Goal: Transaction & Acquisition: Purchase product/service

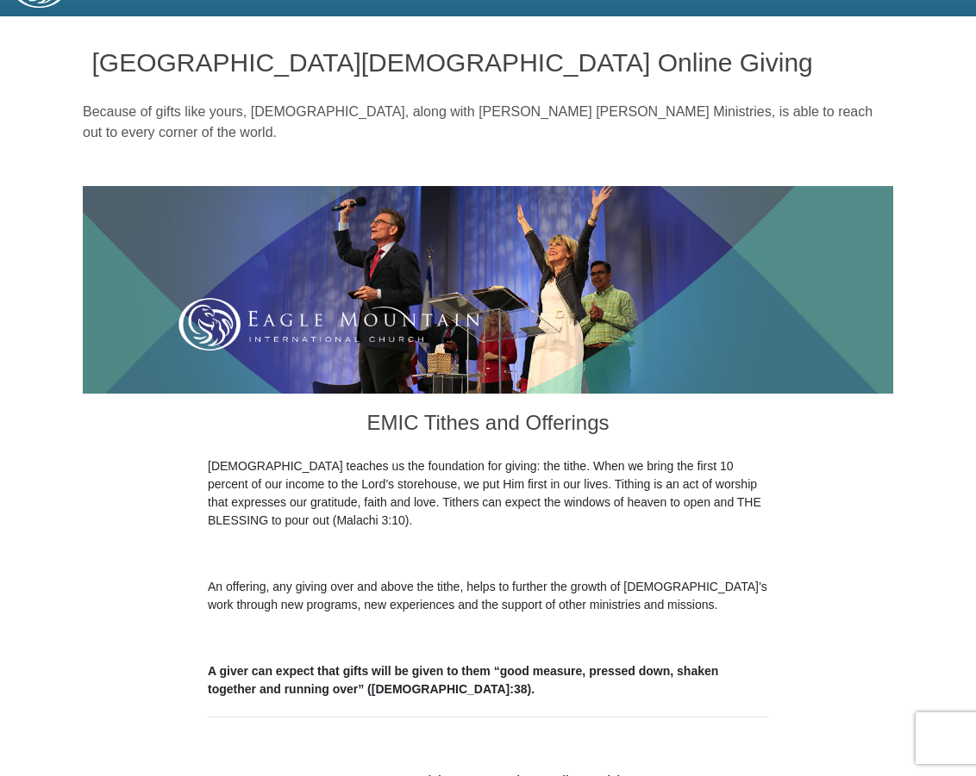
scroll to position [431, 0]
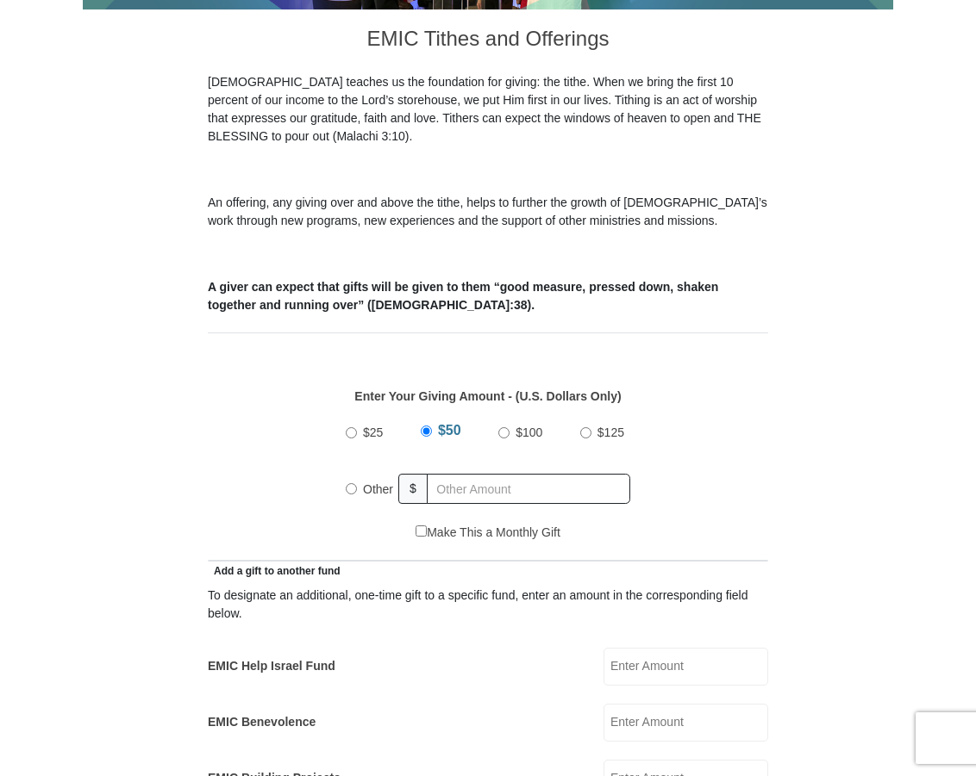
click at [354, 485] on input "Other" at bounding box center [351, 488] width 11 height 11
radio input "true"
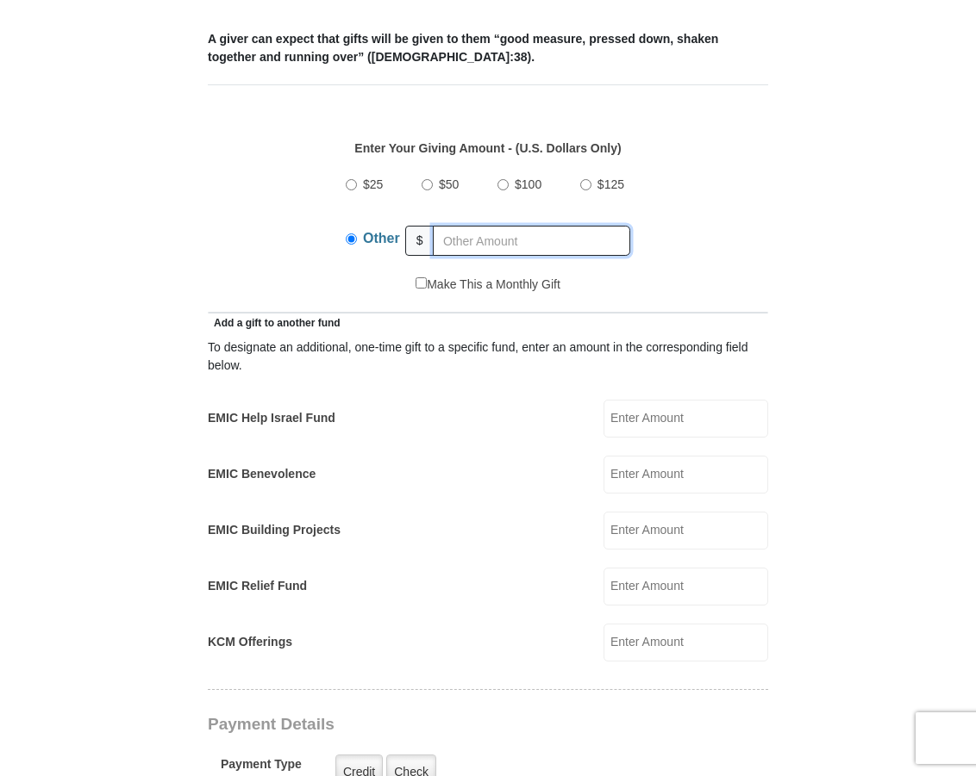
scroll to position [689, 0]
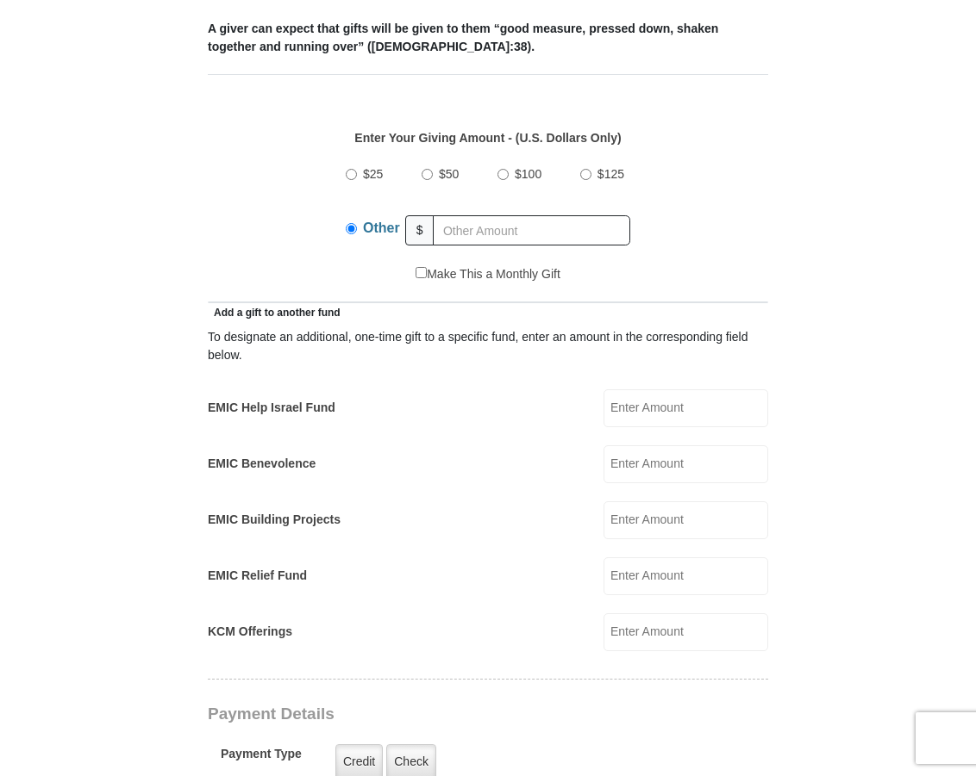
click at [627, 394] on input "EMIC Help Israel Fund" at bounding box center [685, 409] width 165 height 38
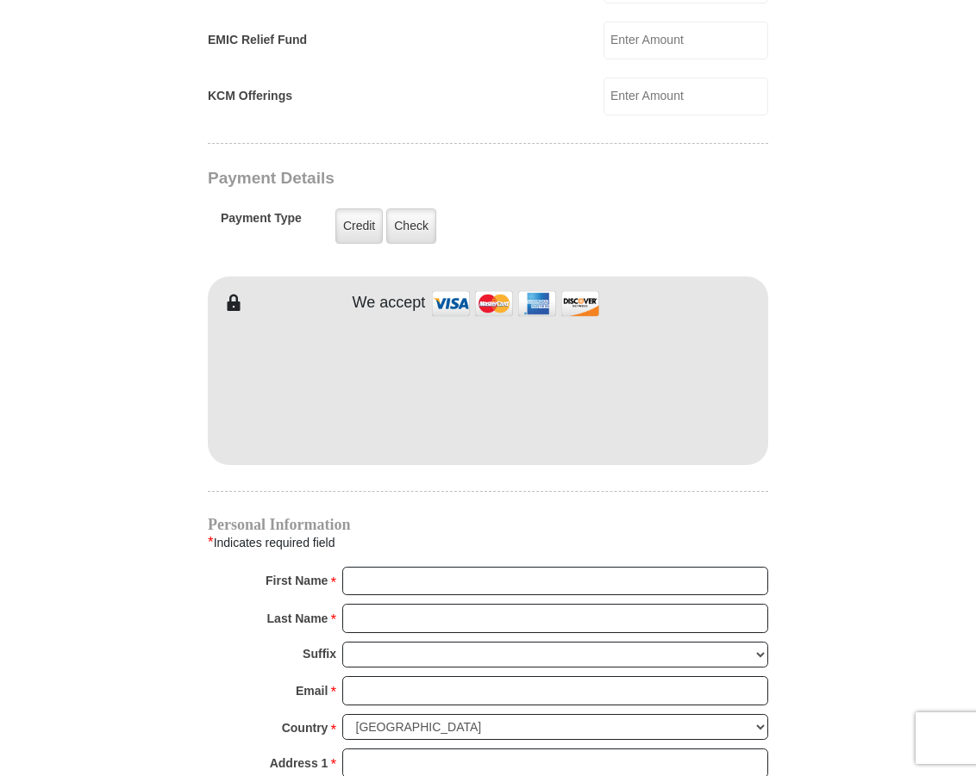
scroll to position [1293, 0]
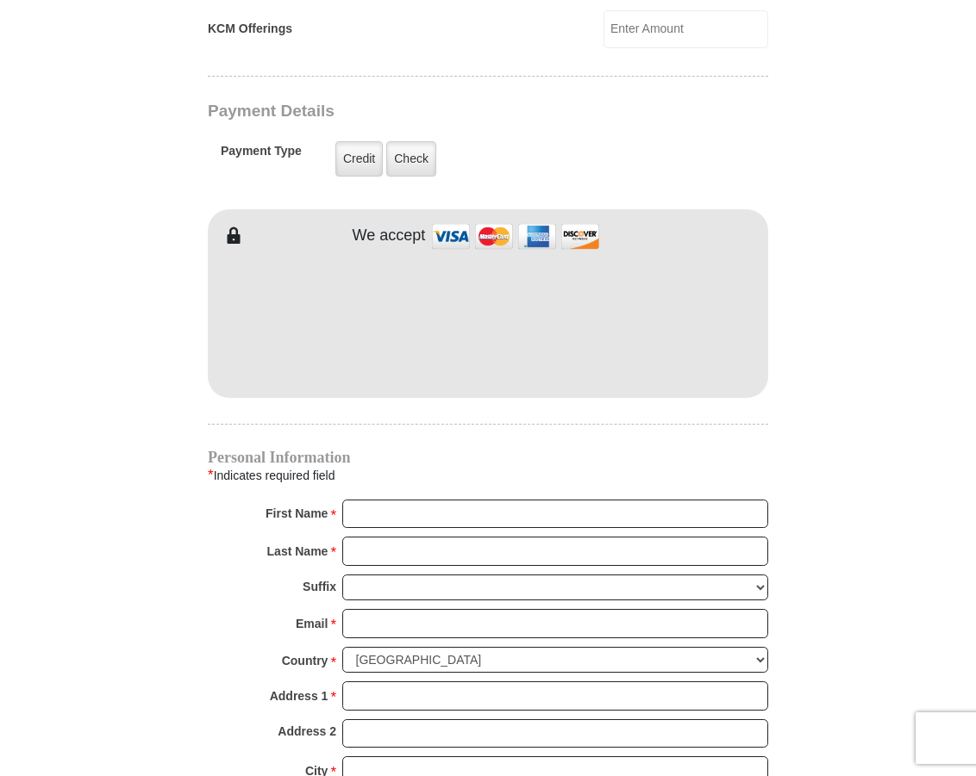
type input "60.00"
type input "Steve and Deborah"
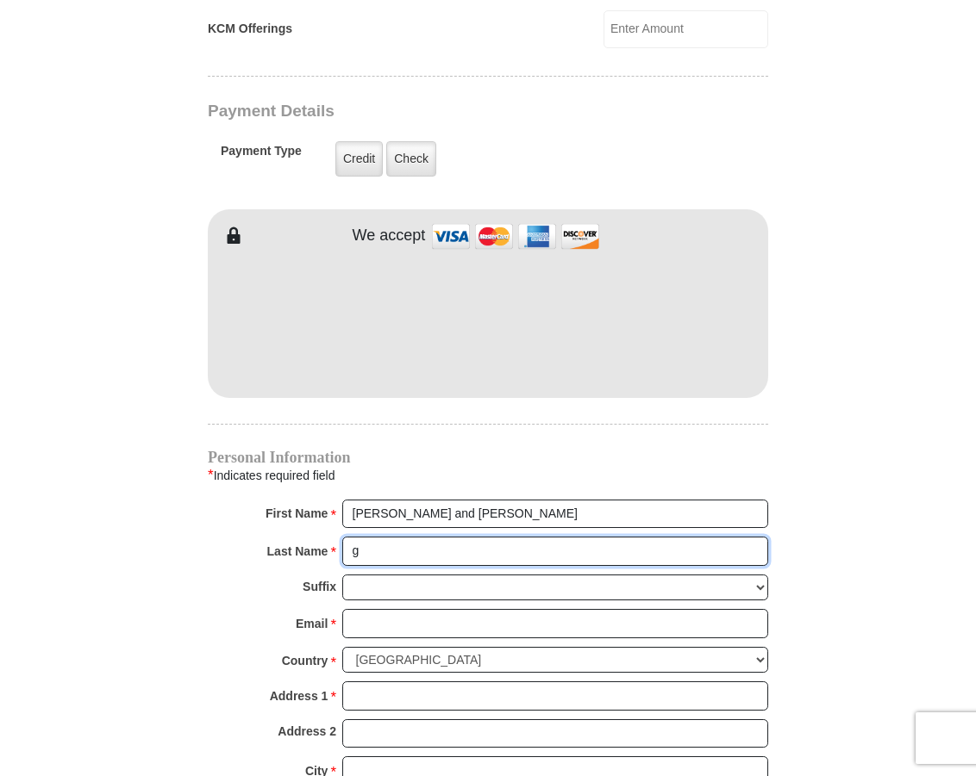
type input "Gallant"
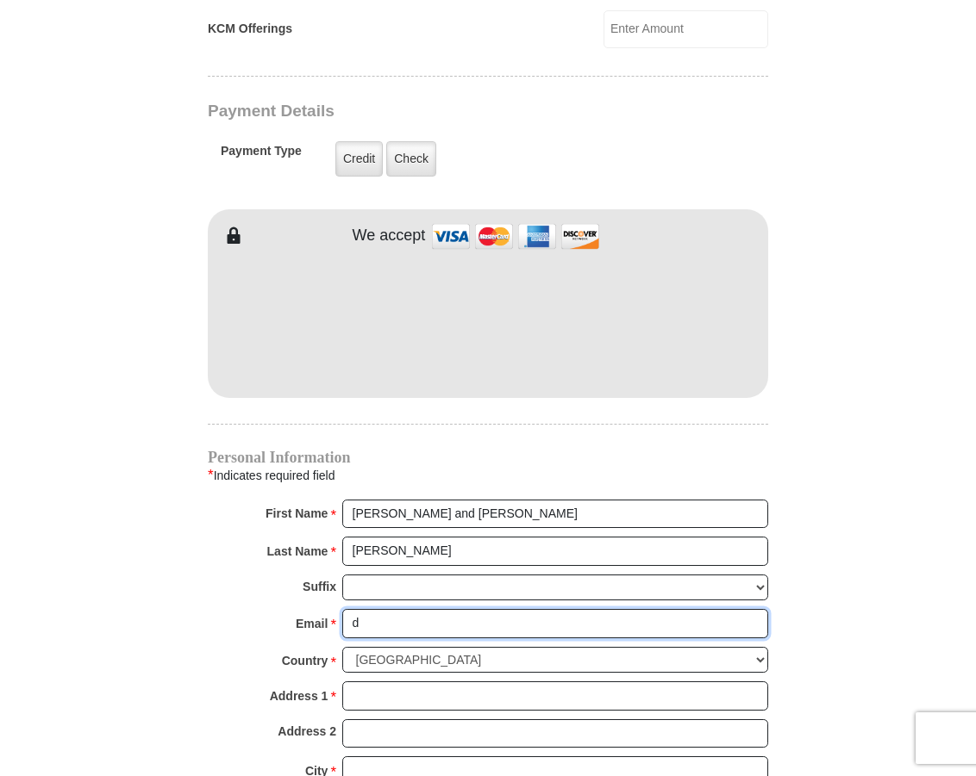
type input "deborahgallant12@gmail.com"
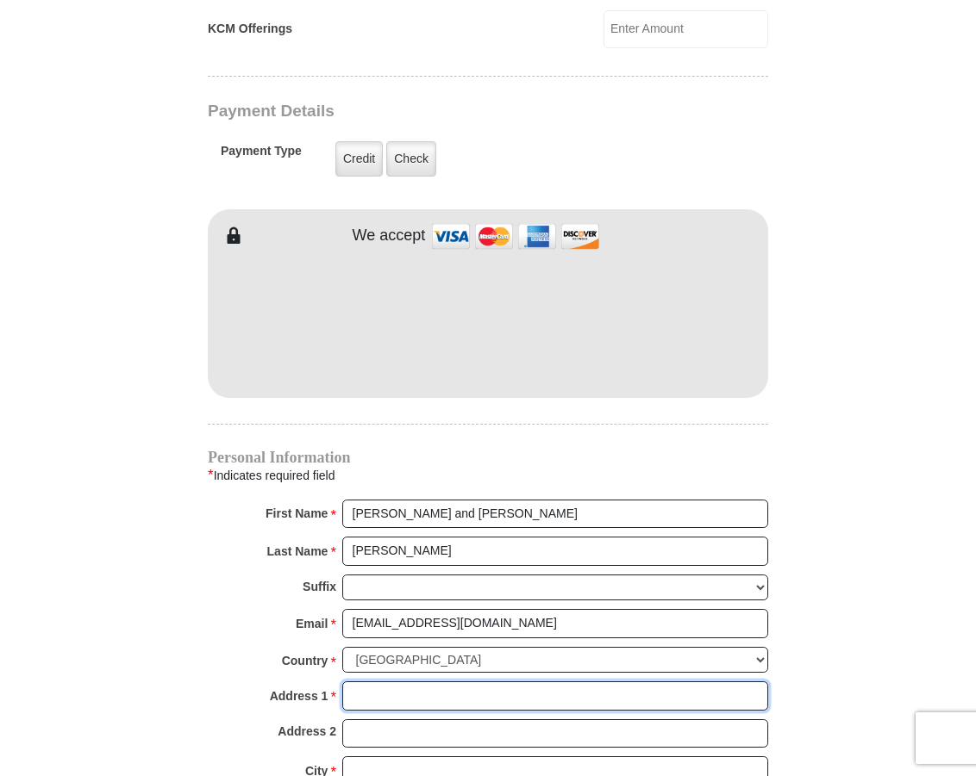
type input "17350 E Calaveras Ave"
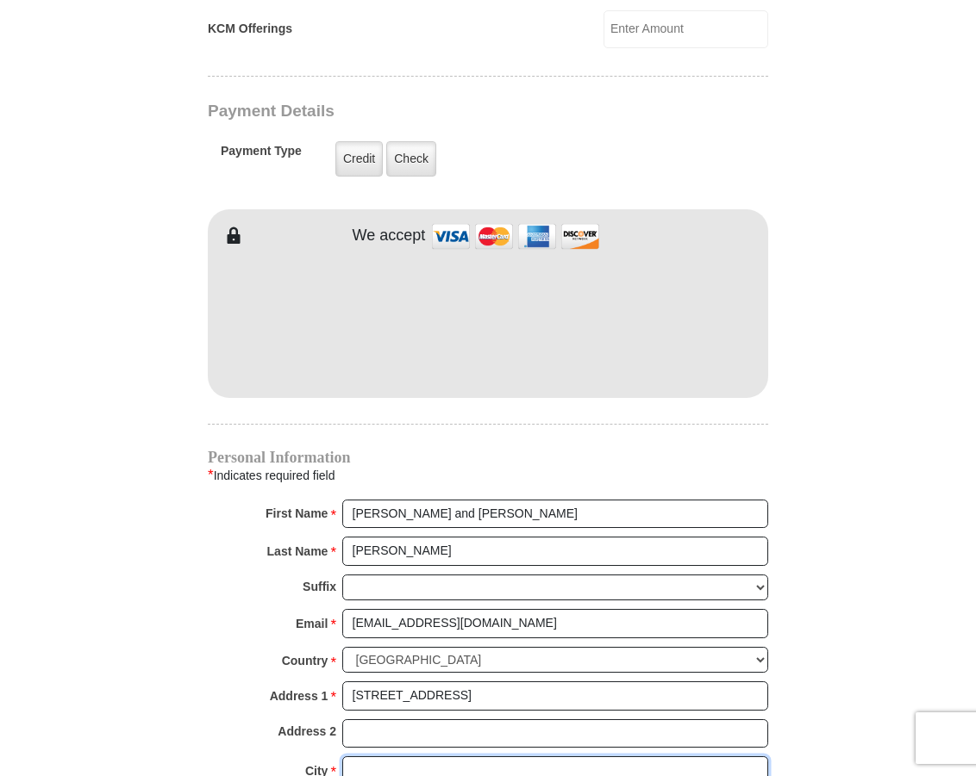
type input "Fountain Hills"
select select "AZ"
type input "85268"
type input "4803228442"
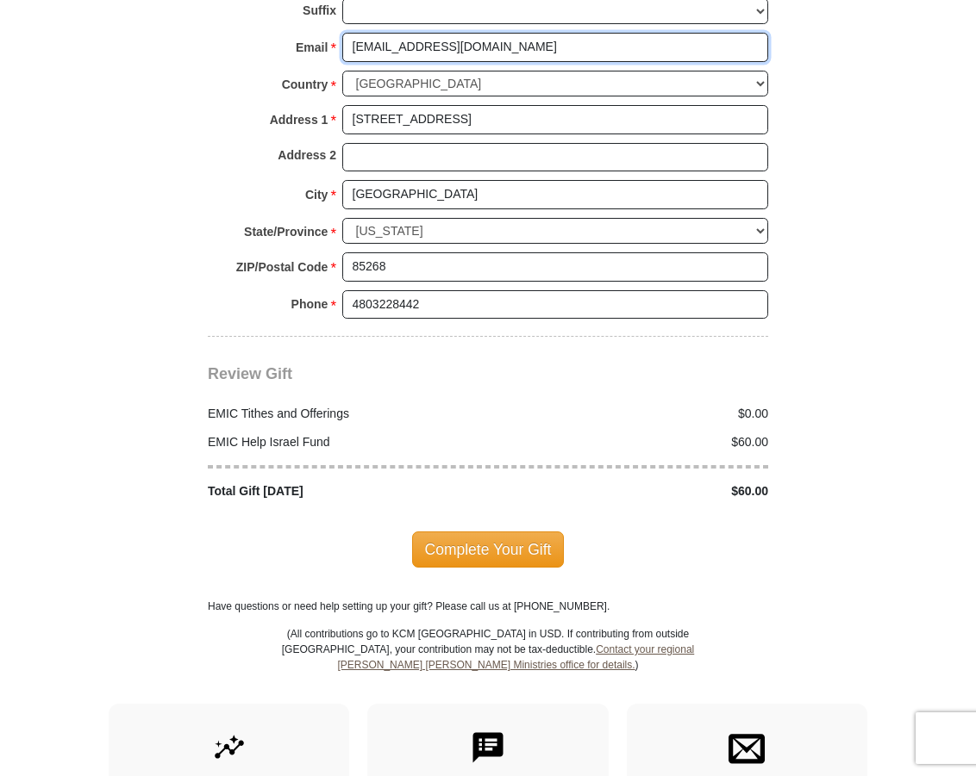
scroll to position [1982, 0]
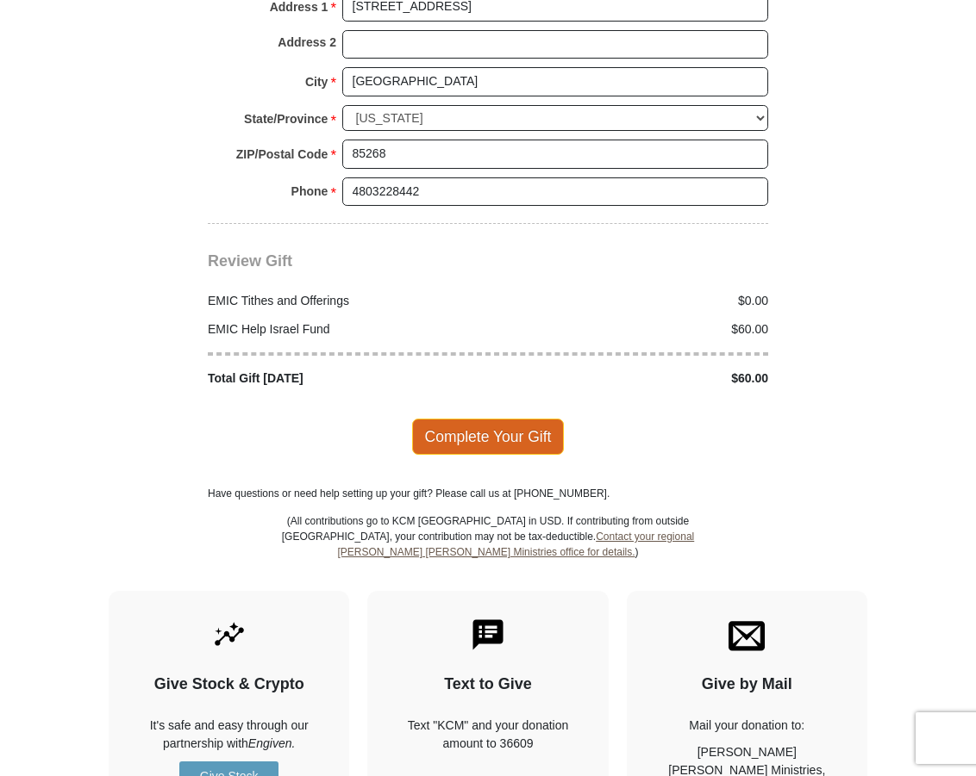
click at [446, 433] on span "Complete Your Gift" at bounding box center [488, 437] width 153 height 36
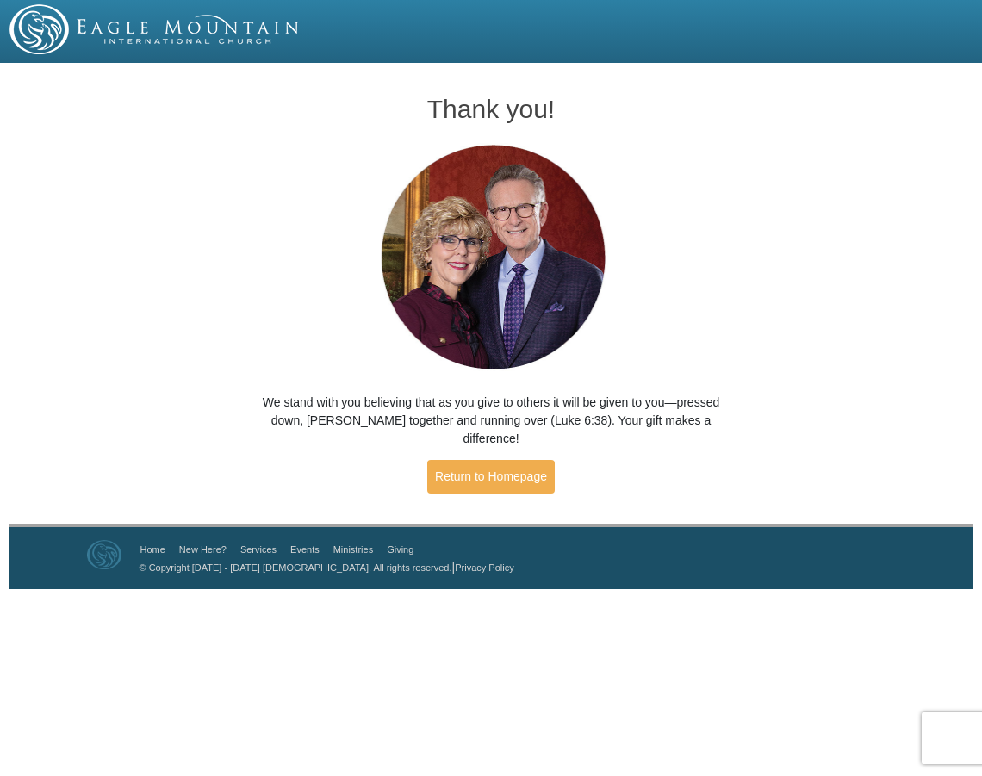
click at [620, 589] on html "Thank you! We stand with you believing that as you give to others it will be gi…" at bounding box center [491, 294] width 982 height 589
click at [477, 460] on link "Return to Homepage" at bounding box center [491, 477] width 128 height 34
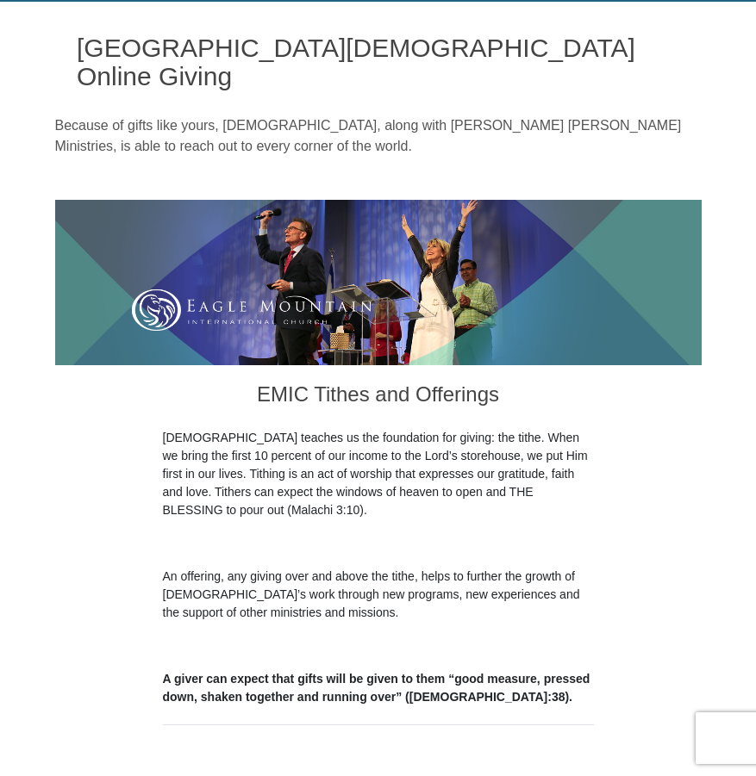
scroll to position [431, 0]
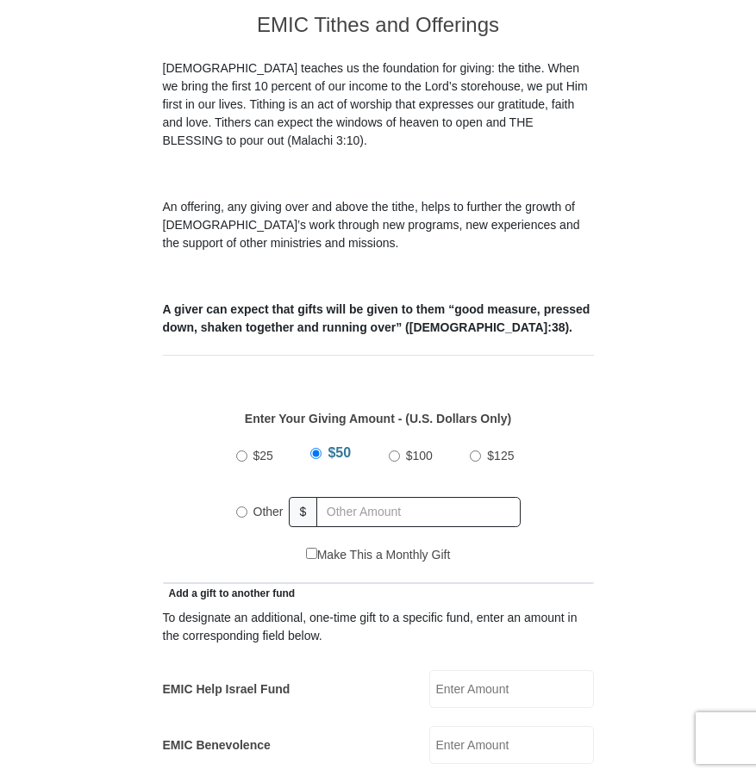
click at [238, 507] on input "Other" at bounding box center [241, 512] width 11 height 11
radio input "true"
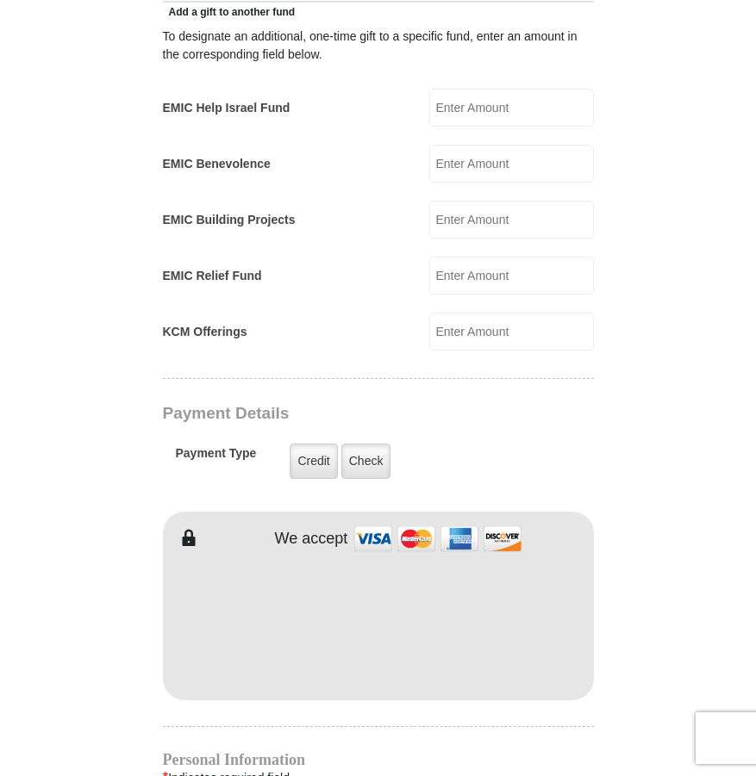
scroll to position [1034, 0]
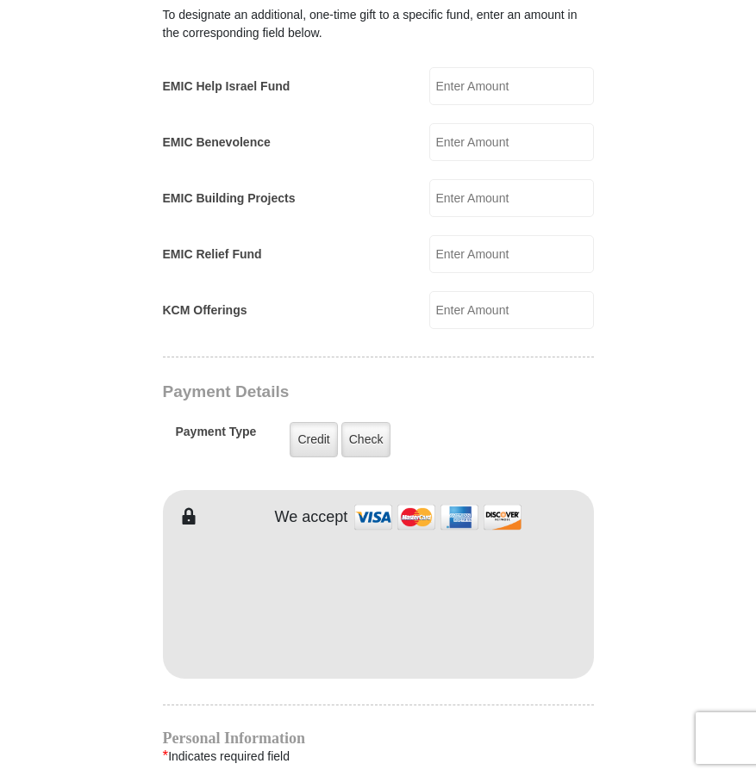
type input "272.00"
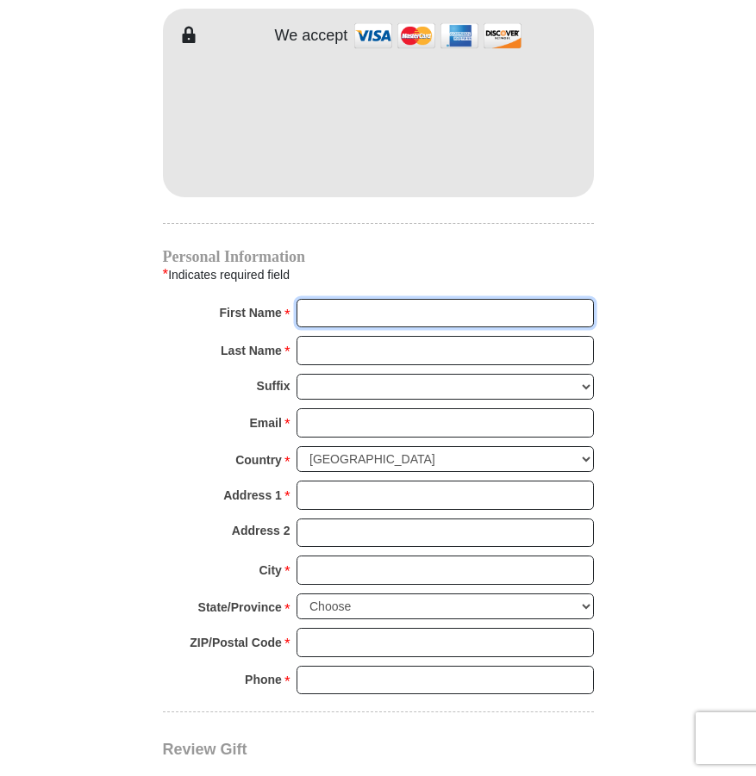
scroll to position [1556, 0]
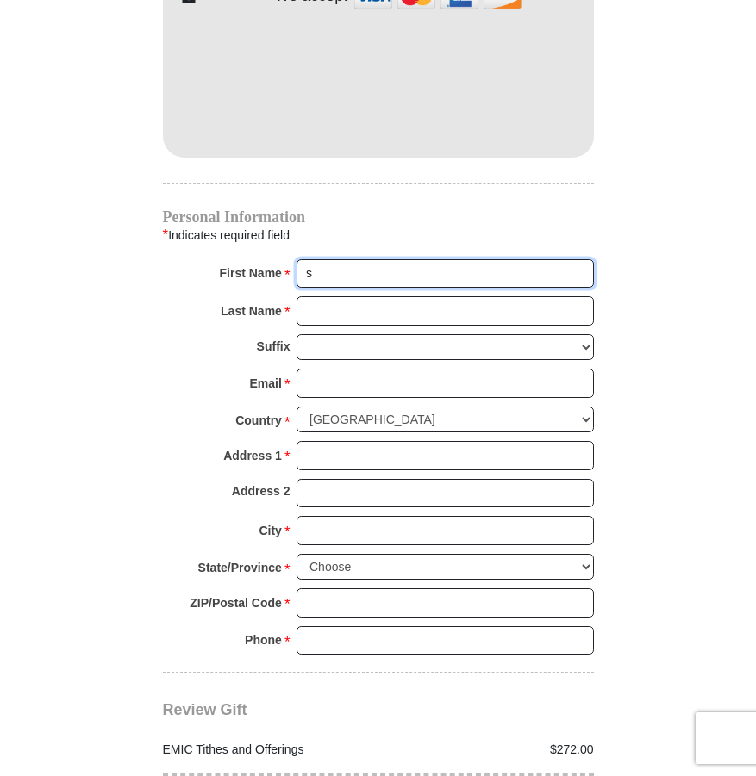
type input "[PERSON_NAME] and [PERSON_NAME]"
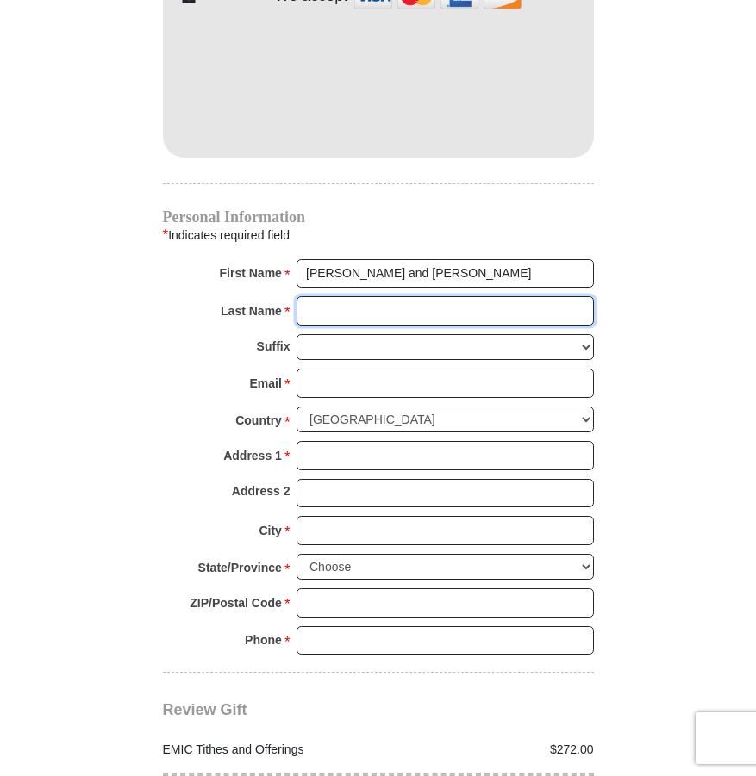
click at [345, 296] on input "Last Name *" at bounding box center [444, 310] width 297 height 29
type input "[PERSON_NAME]"
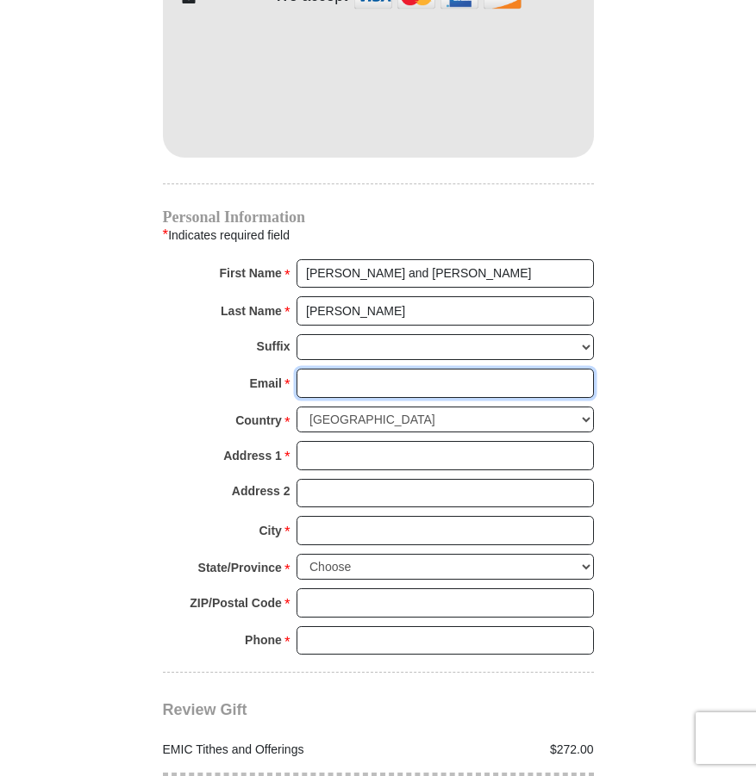
click at [373, 369] on input "Email *" at bounding box center [444, 383] width 297 height 29
type input "deborahgallant12@gmail.com"
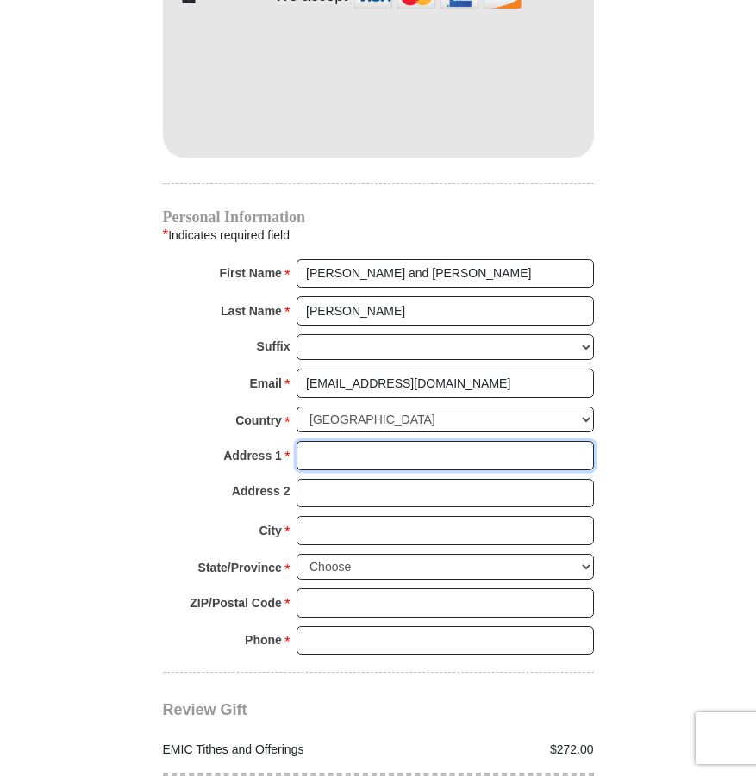
type input "17350 E Calaveras Ave"
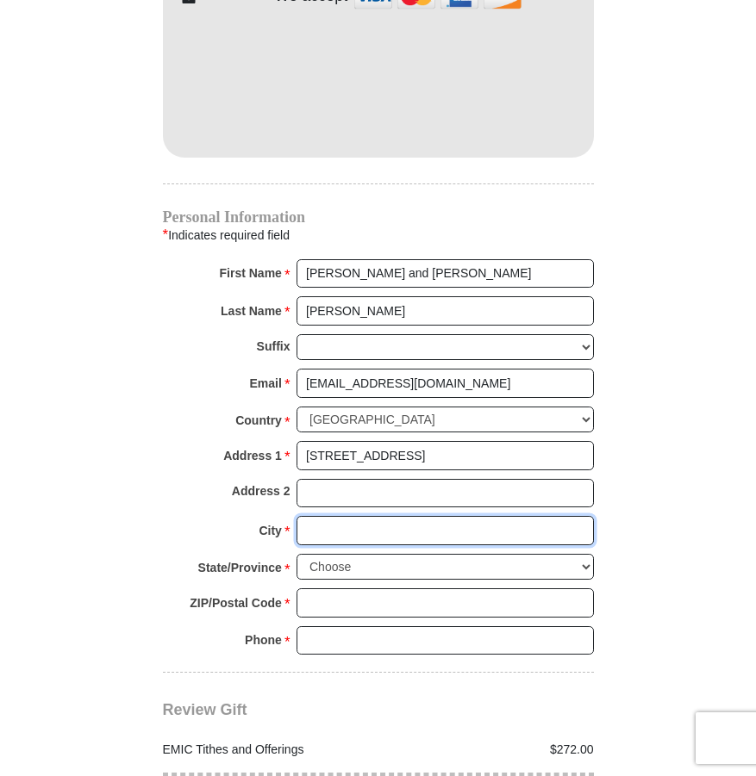
type input "Fountain Hills"
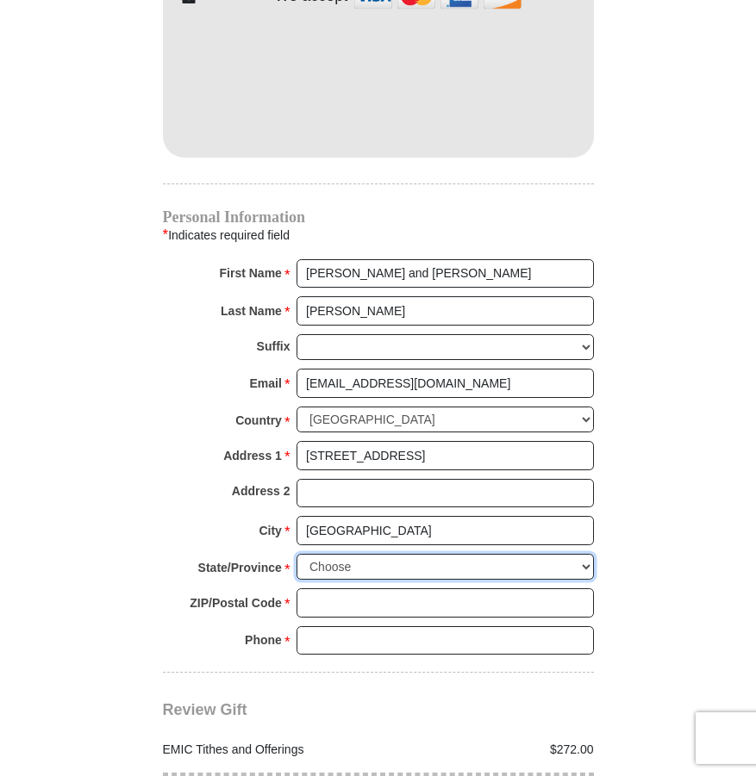
select select "AZ"
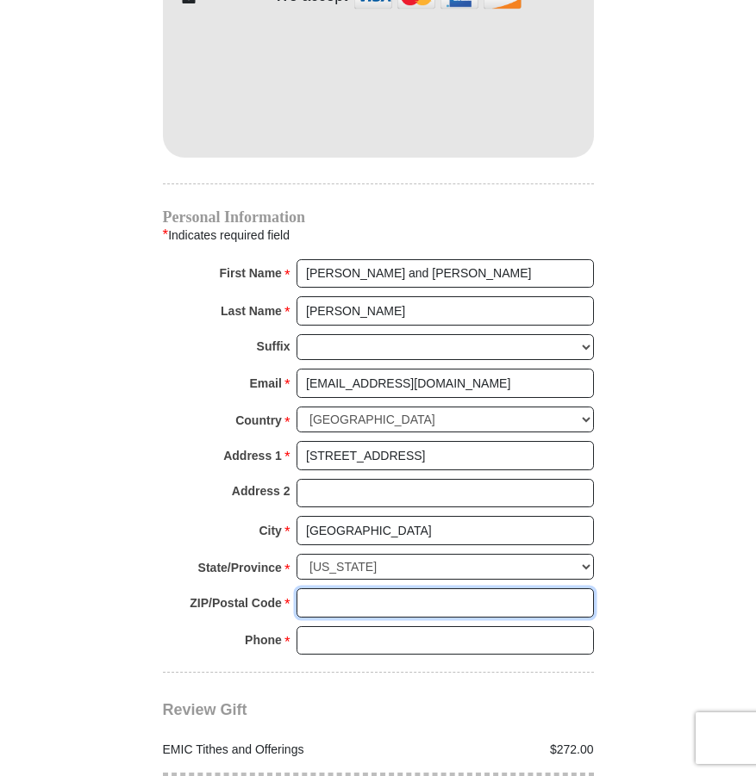
type input "85268"
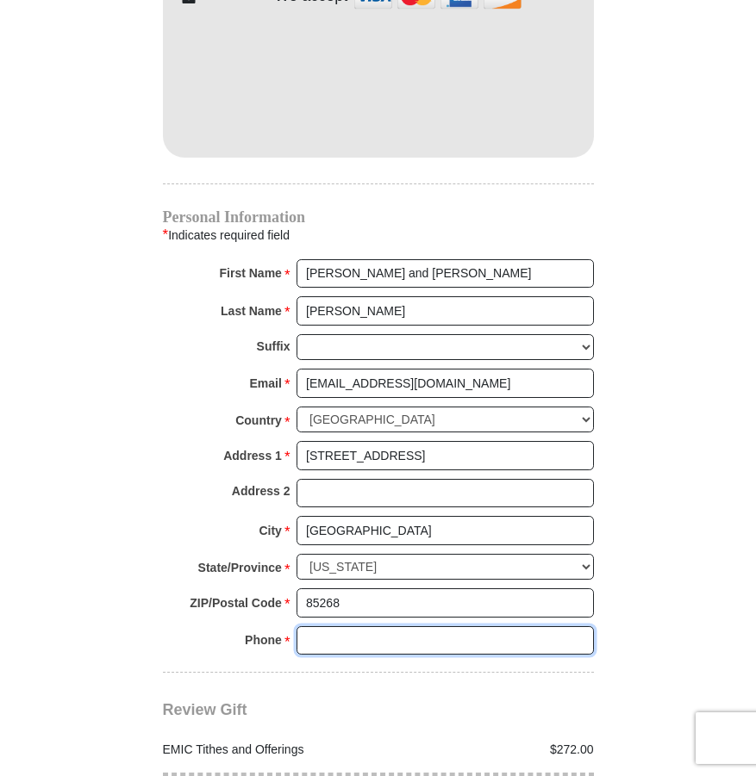
type input "4803228442"
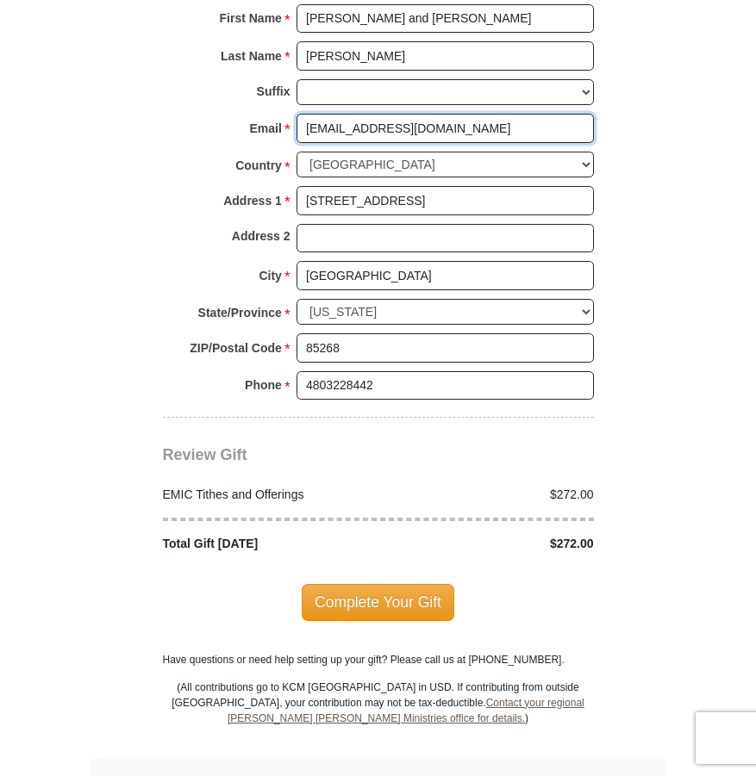
scroll to position [1814, 0]
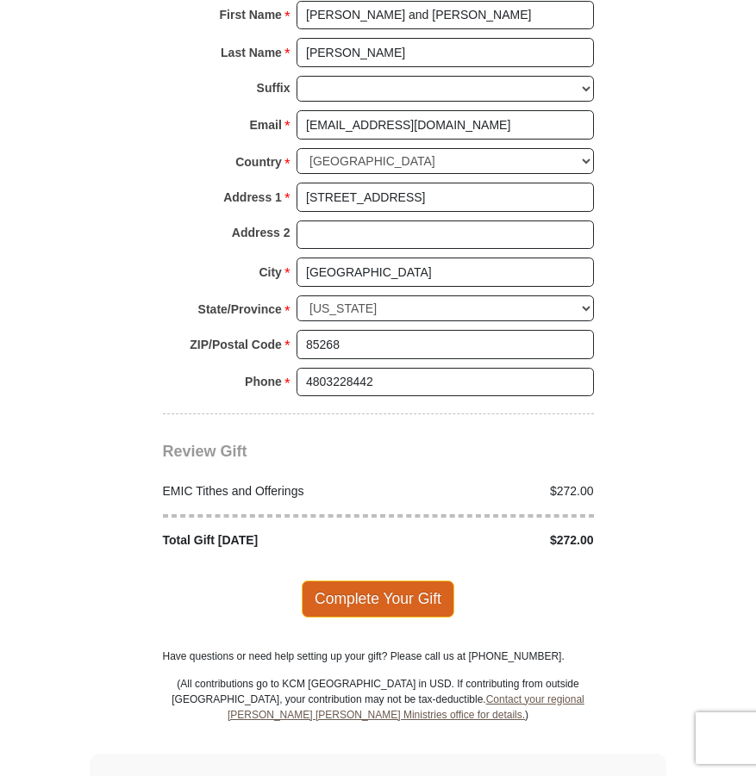
click at [376, 581] on span "Complete Your Gift" at bounding box center [378, 599] width 153 height 36
